Goal: Find specific page/section: Find specific page/section

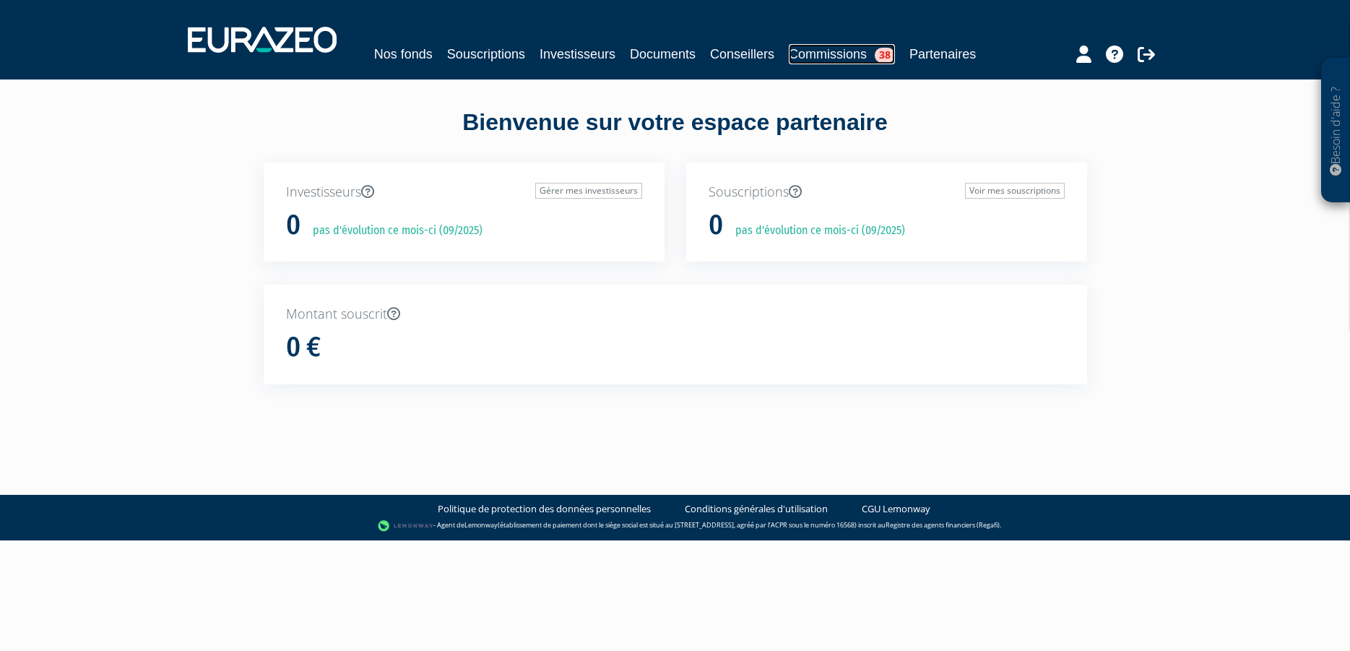
click at [816, 54] on link "Commissions 38" at bounding box center [842, 54] width 106 height 20
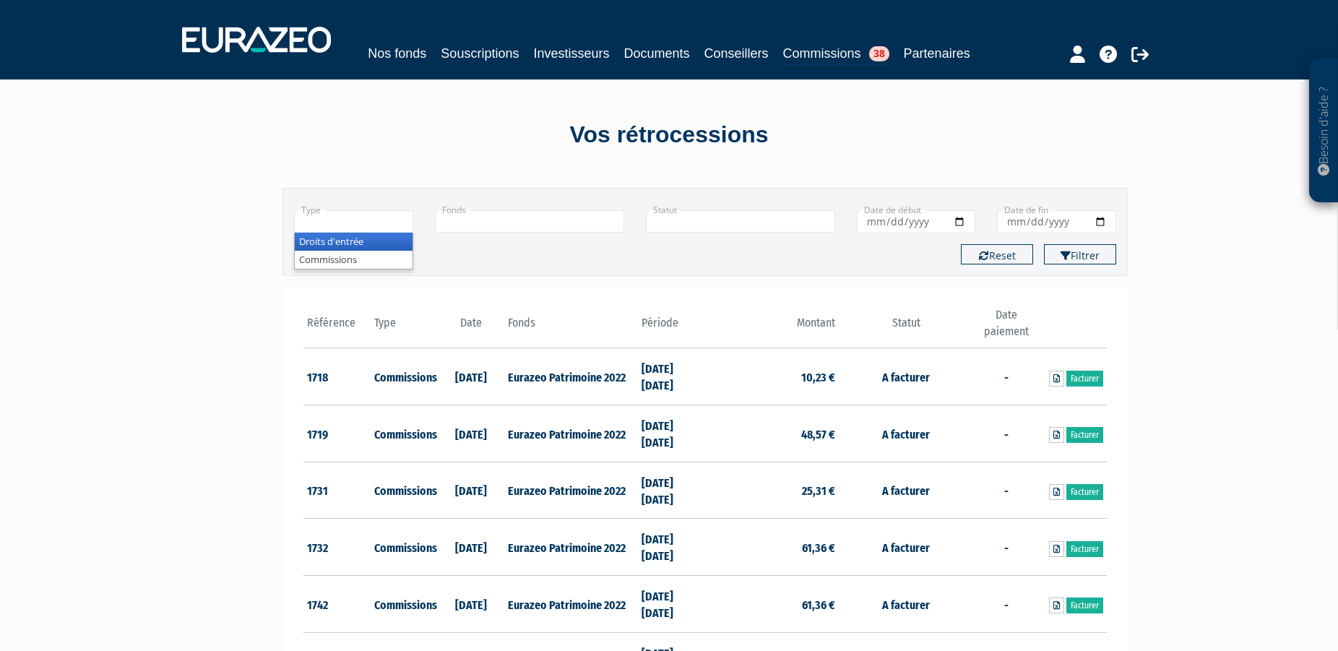
click at [371, 223] on input "text" at bounding box center [353, 221] width 119 height 22
click at [353, 258] on li "Commissions" at bounding box center [354, 260] width 118 height 18
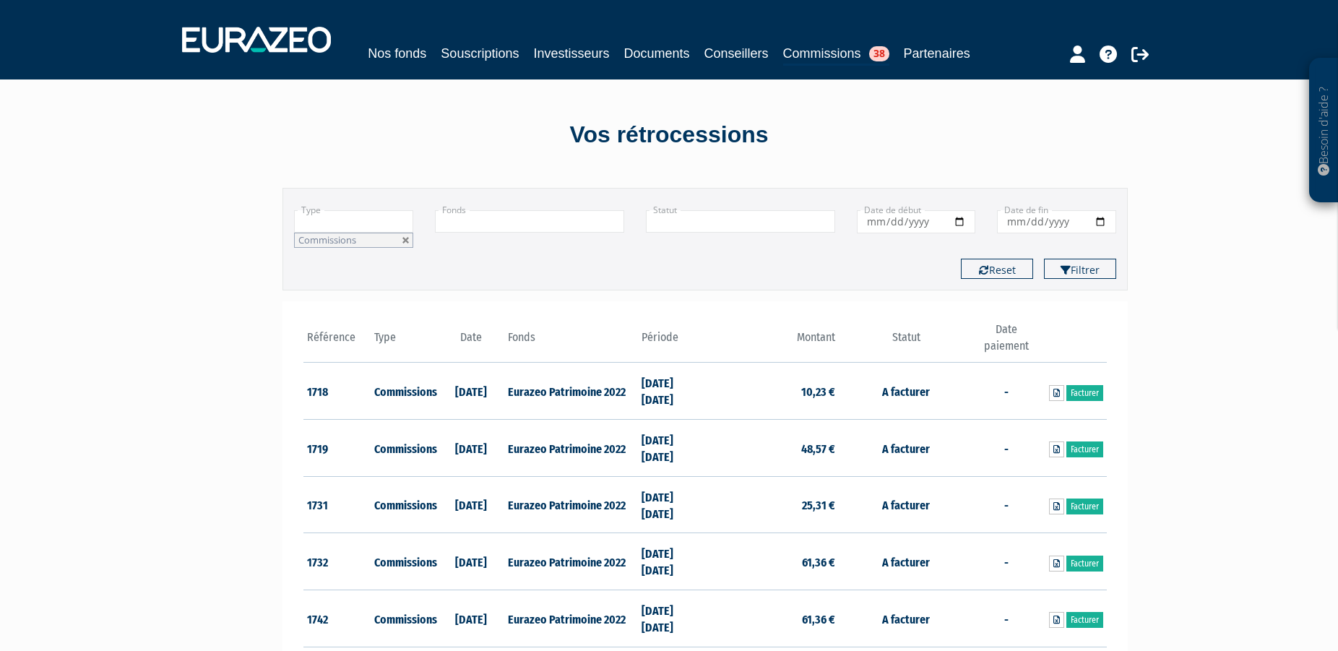
click at [360, 241] on li "Commissions" at bounding box center [353, 240] width 119 height 15
click at [360, 239] on li "Commissions" at bounding box center [353, 240] width 119 height 15
click at [1082, 267] on button "Filtrer" at bounding box center [1080, 269] width 72 height 20
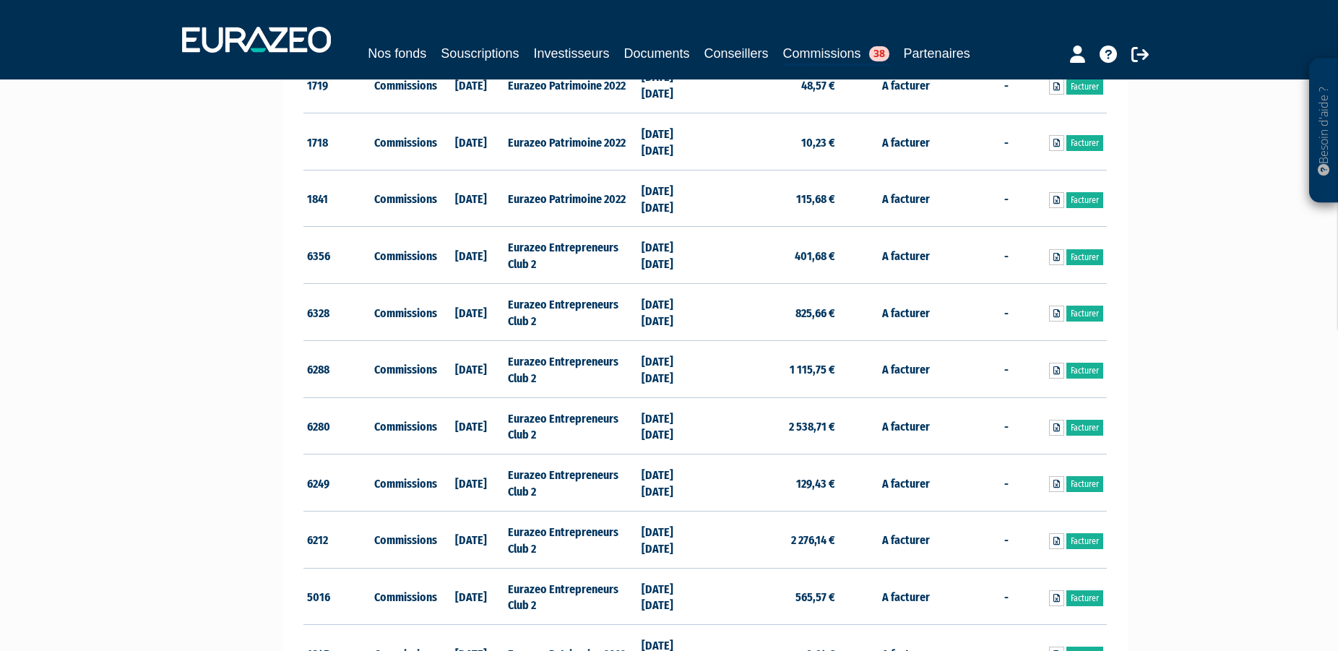
scroll to position [1253, 0]
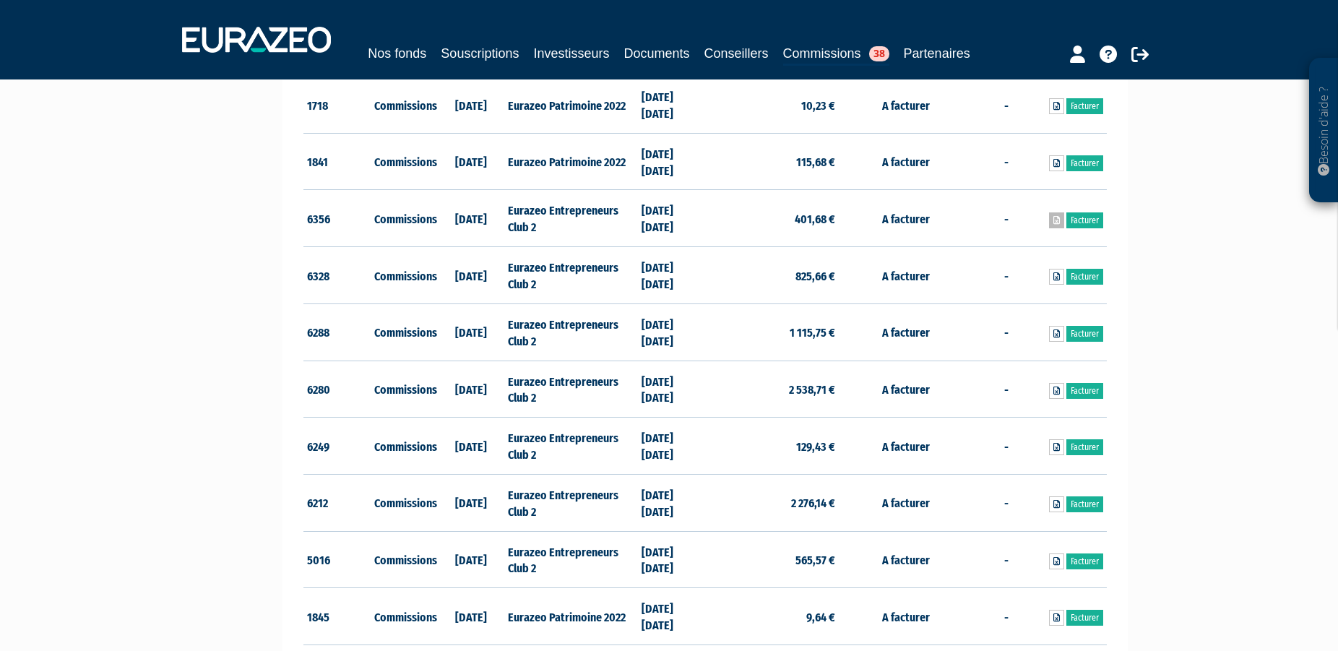
click at [1054, 225] on icon at bounding box center [1056, 220] width 7 height 9
click at [1058, 278] on icon at bounding box center [1056, 276] width 7 height 9
click at [1057, 335] on icon at bounding box center [1056, 333] width 7 height 9
click at [1055, 392] on icon at bounding box center [1056, 390] width 7 height 9
click at [1053, 444] on icon at bounding box center [1056, 447] width 7 height 9
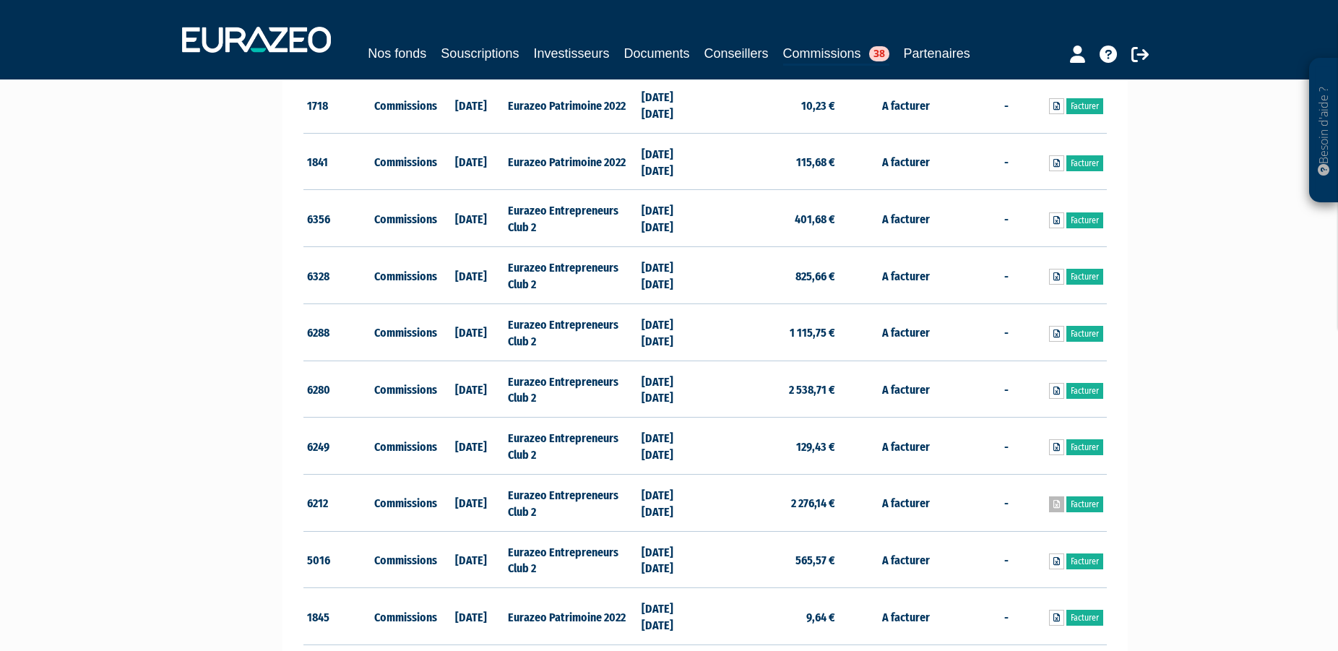
click at [1053, 504] on icon at bounding box center [1056, 504] width 7 height 9
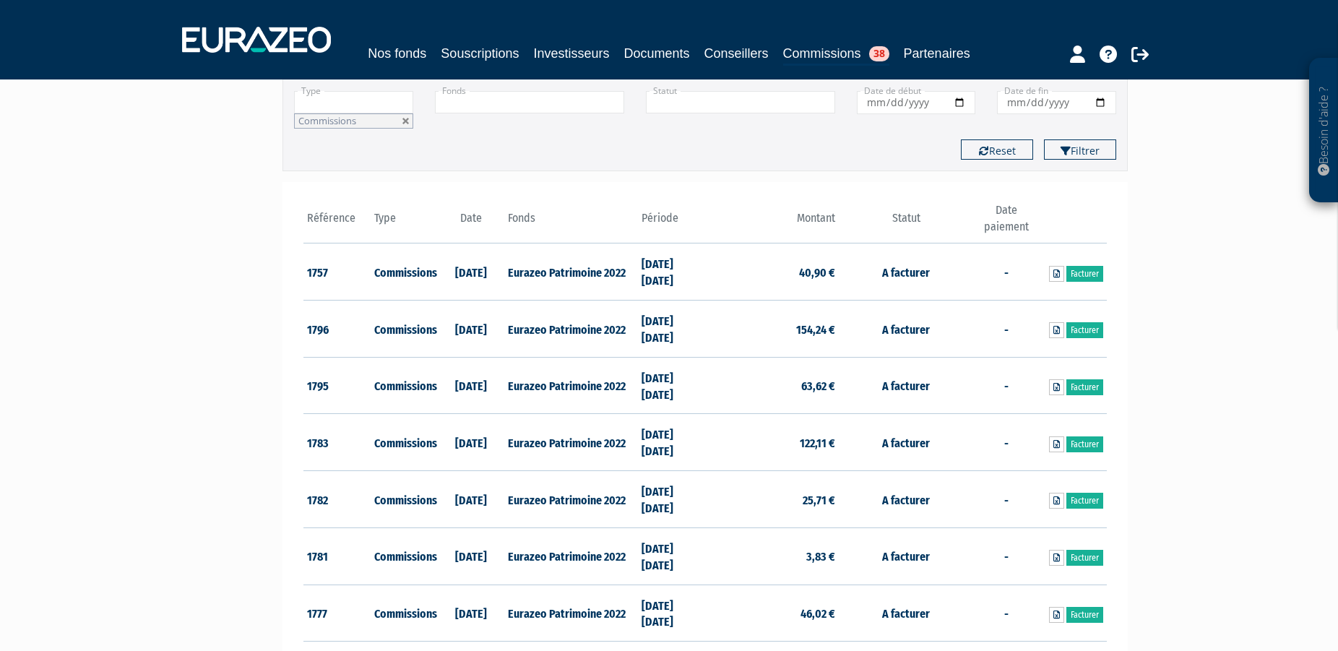
scroll to position [0, 0]
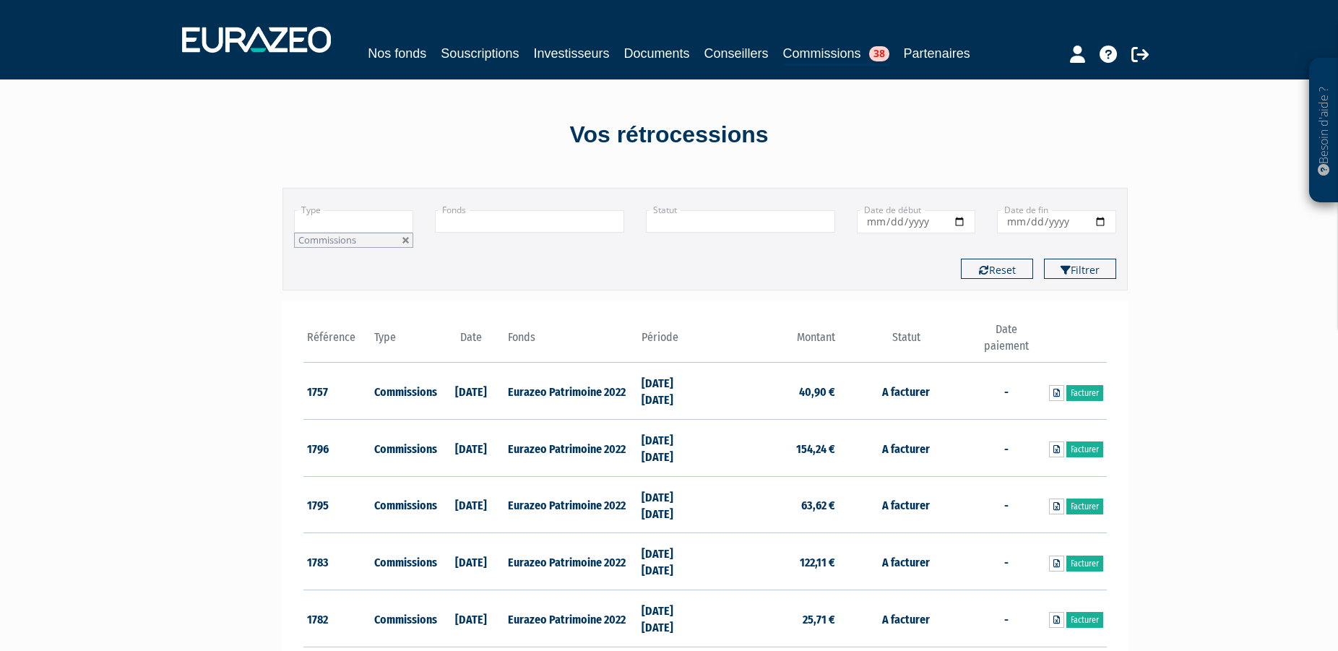
click at [547, 224] on input "text" at bounding box center [529, 221] width 189 height 22
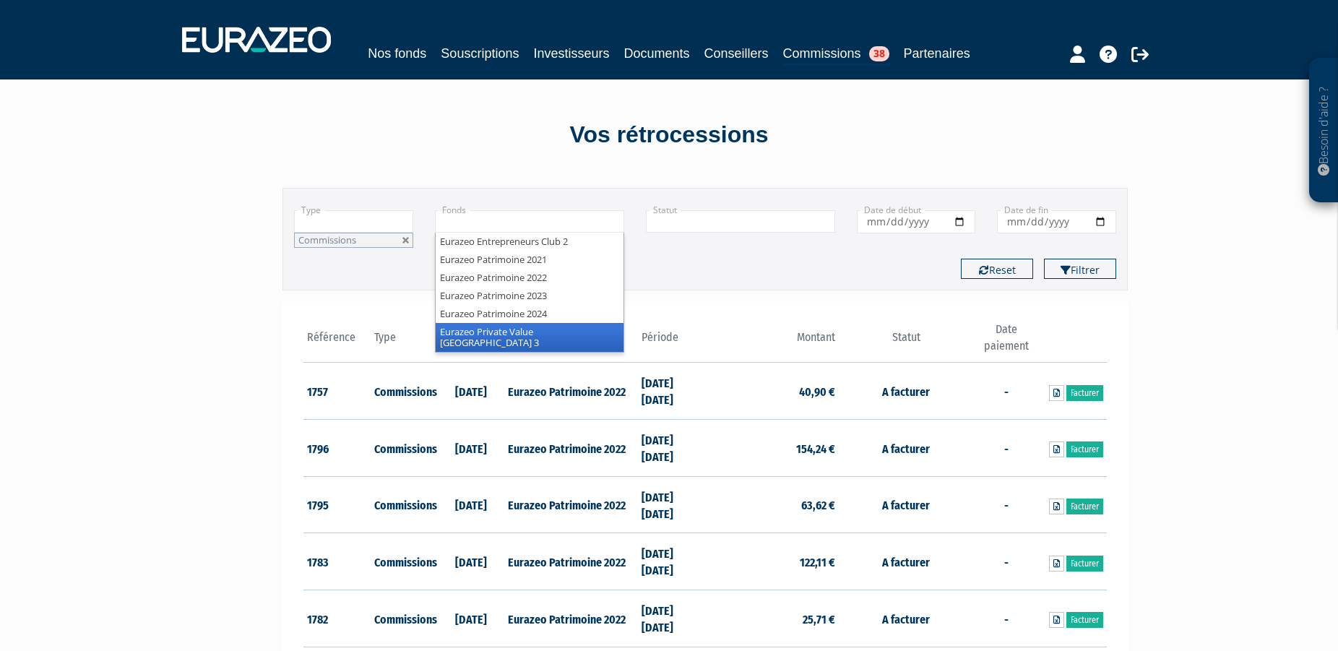
click at [548, 328] on li "Eurazeo Private Value Europe 3" at bounding box center [530, 337] width 188 height 29
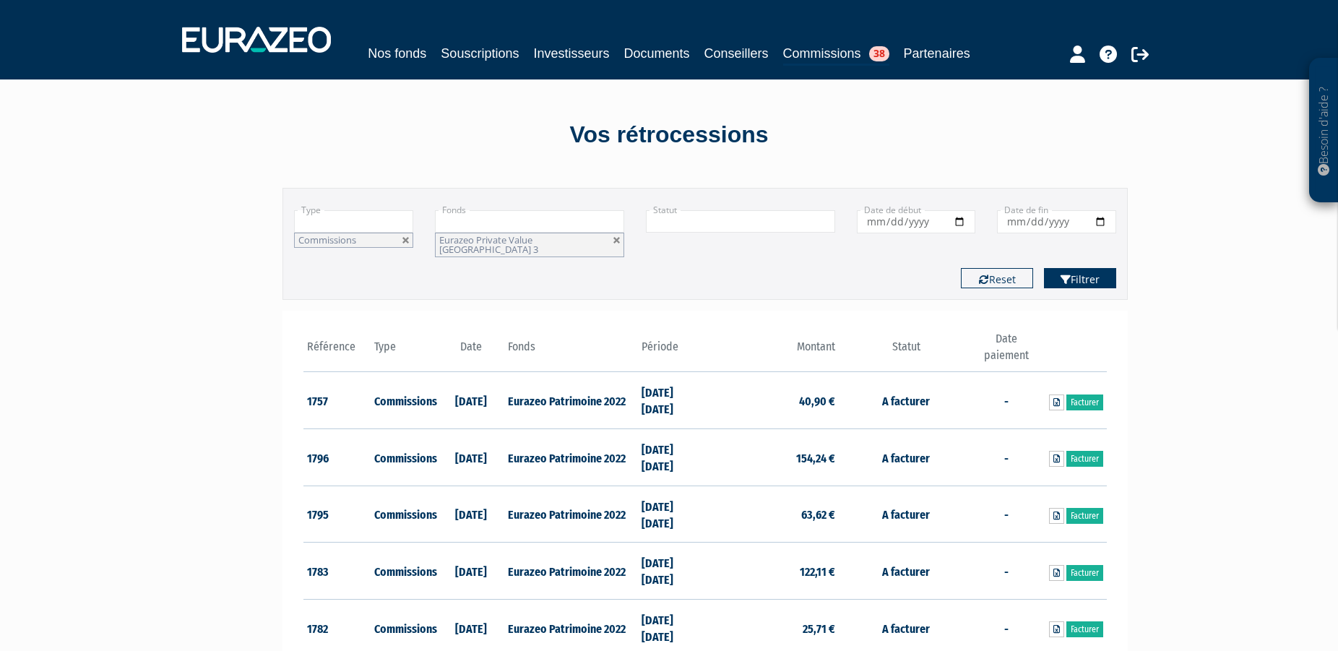
click at [1076, 273] on button "Filtrer" at bounding box center [1080, 278] width 72 height 20
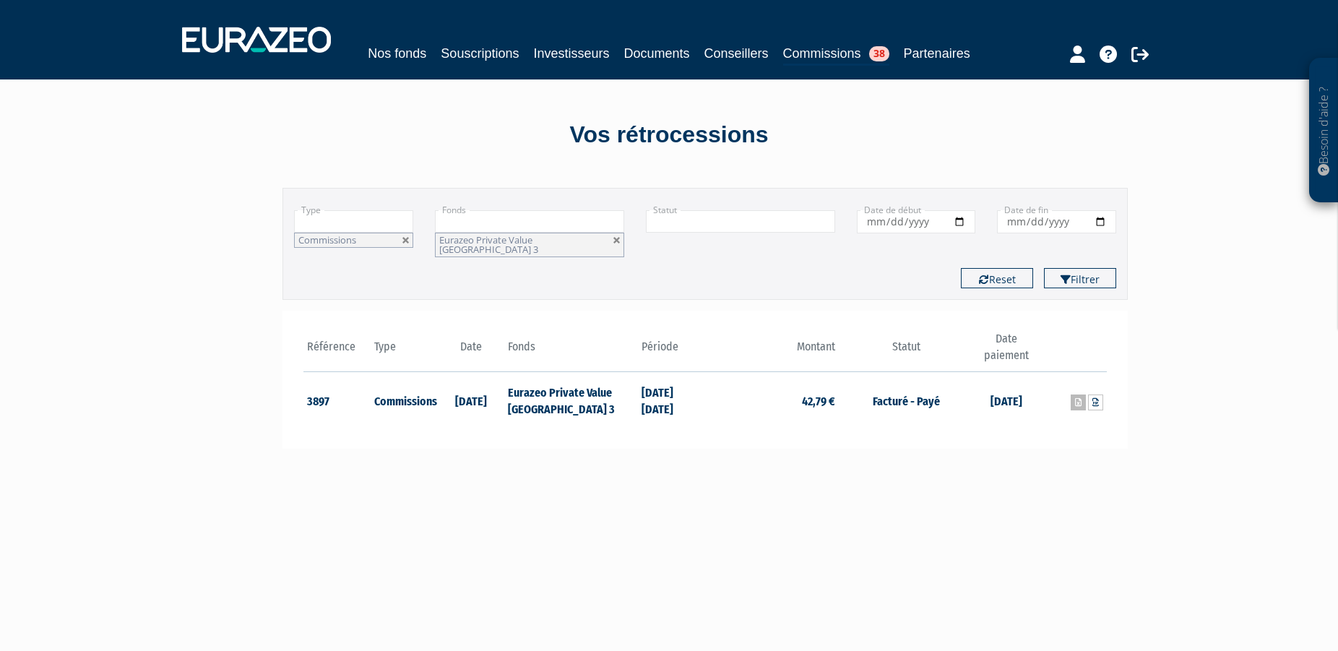
click at [1077, 398] on icon at bounding box center [1078, 402] width 7 height 9
click at [998, 268] on button "Reset" at bounding box center [997, 278] width 72 height 20
type input "+"
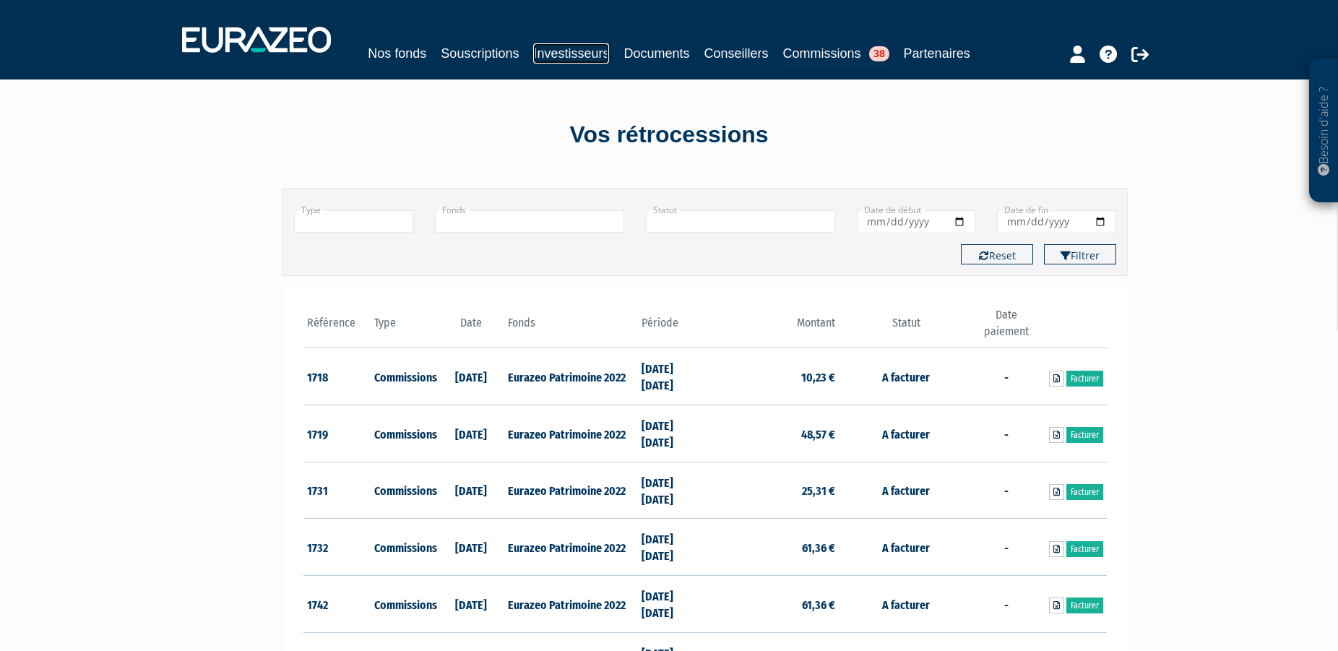
click at [561, 56] on link "Investisseurs" at bounding box center [571, 53] width 76 height 20
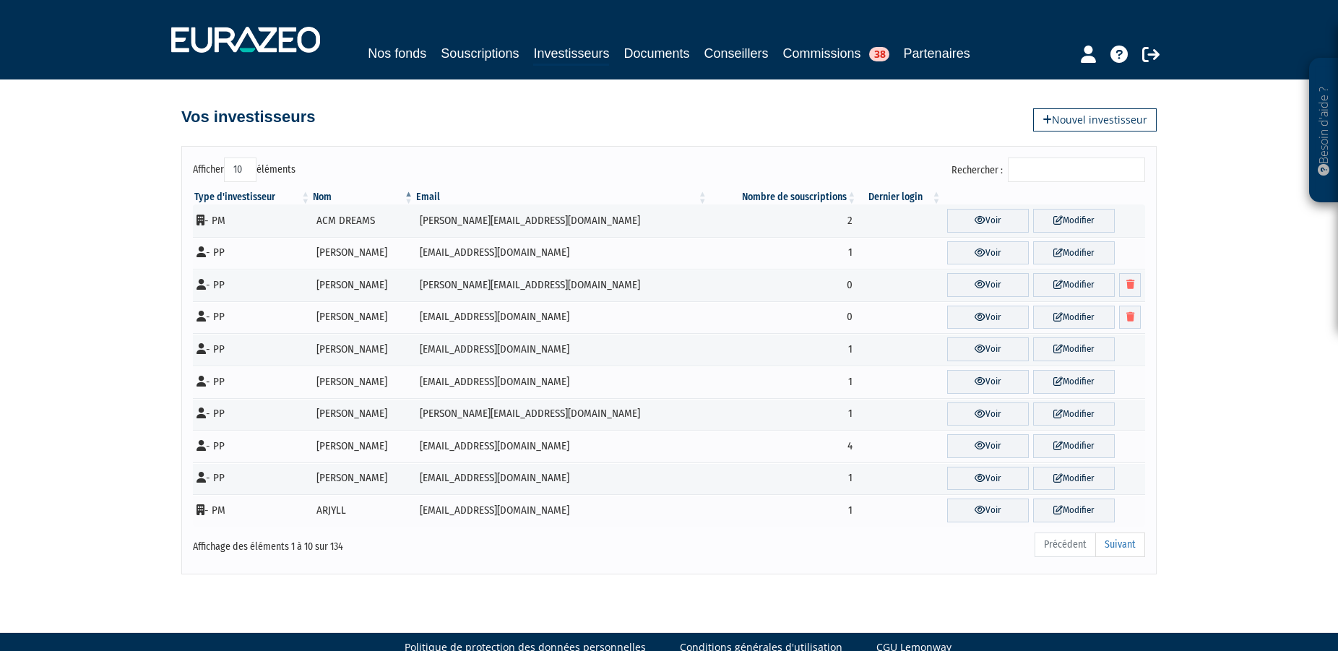
click at [1045, 164] on input "Rechercher :" at bounding box center [1076, 169] width 137 height 25
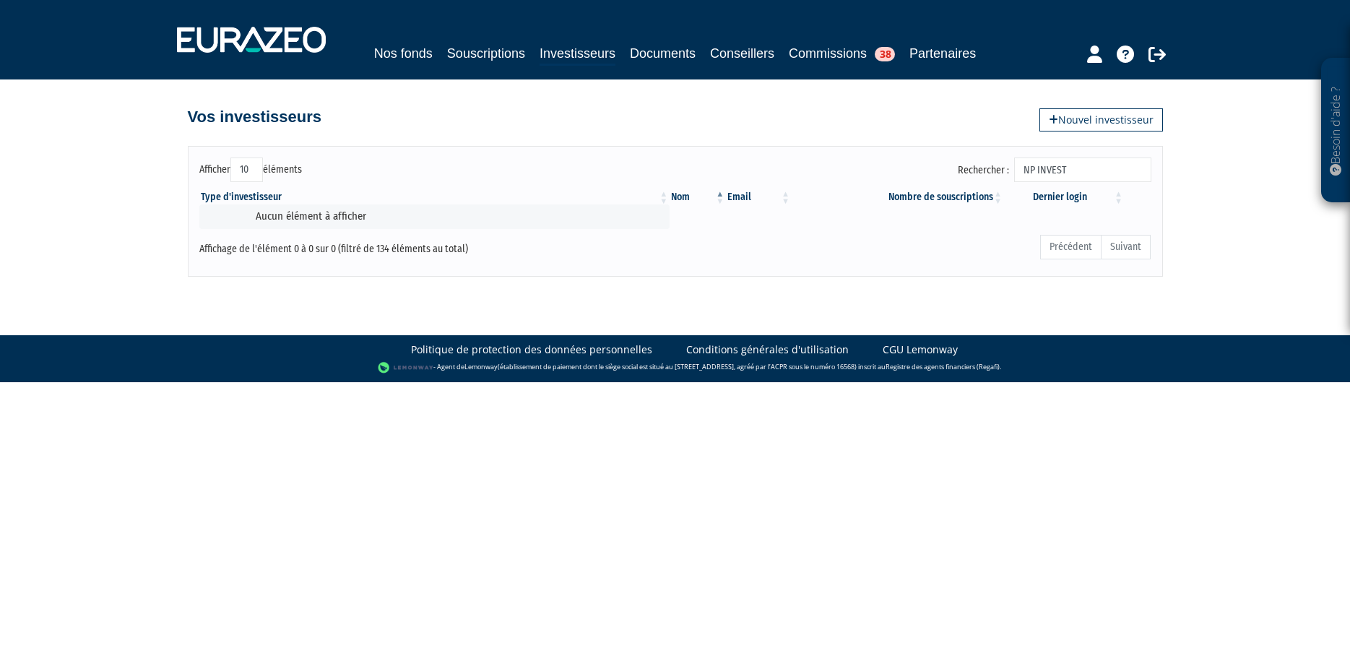
type input "NP INVEST"
